Goal: Find specific page/section: Find specific page/section

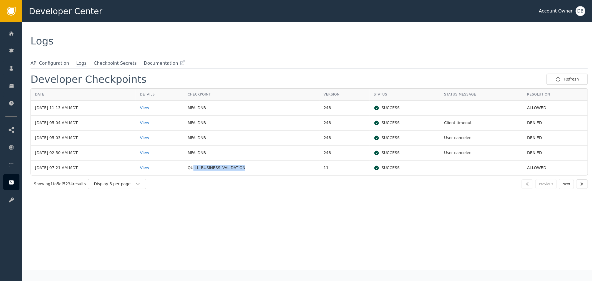
drag, startPoint x: 253, startPoint y: 172, endPoint x: 259, endPoint y: 172, distance: 5.3
click at [259, 172] on td "QUILL_BUSINESS_VALIDATION" at bounding box center [252, 168] width 136 height 15
click at [269, 213] on div "Developer Checkpoints Refresh Date Details Checkpoint Version Status Status Mes…" at bounding box center [310, 172] width 558 height 196
click at [228, 169] on td "QUILL_BUSINESS_VALIDATION" at bounding box center [252, 168] width 136 height 15
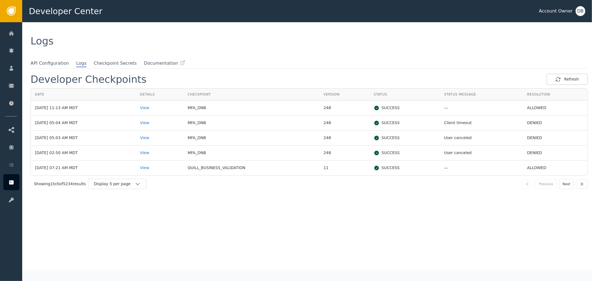
drag, startPoint x: 219, startPoint y: 196, endPoint x: 159, endPoint y: 186, distance: 60.8
click at [219, 196] on div "Developer Checkpoints Refresh Date Details Checkpoint Version Status Status Mes…" at bounding box center [310, 172] width 558 height 196
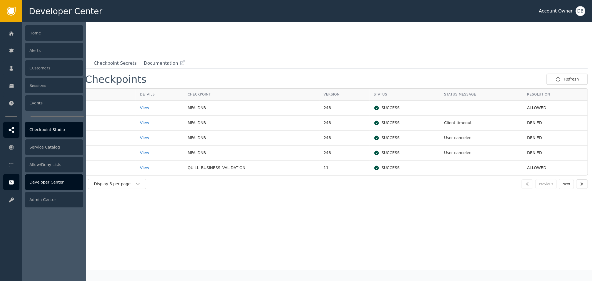
click at [55, 132] on div "Checkpoint Studio" at bounding box center [54, 130] width 58 height 16
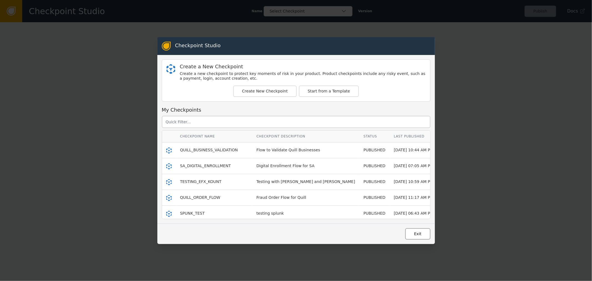
click at [415, 234] on button "Exit" at bounding box center [417, 233] width 25 height 11
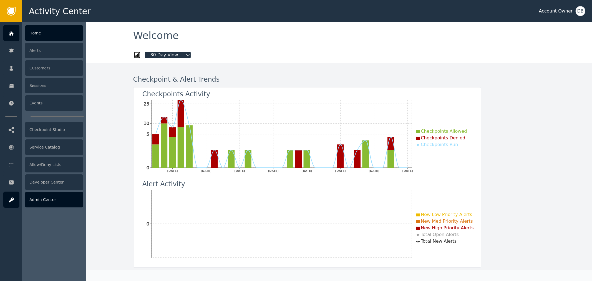
click at [59, 199] on div "Admin Center" at bounding box center [54, 200] width 58 height 16
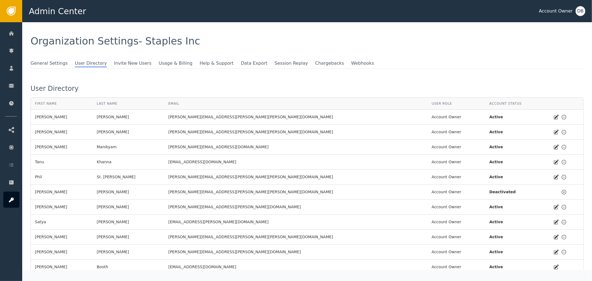
click at [105, 68] on hr at bounding box center [308, 68] width 554 height 0
click at [69, 62] on span at bounding box center [72, 63] width 6 height 6
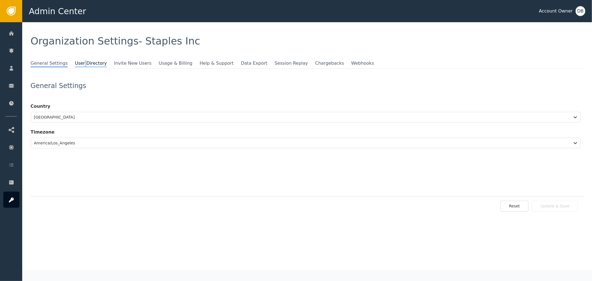
click at [78, 62] on span "User Directory" at bounding box center [91, 63] width 32 height 7
